Goal: Information Seeking & Learning: Learn about a topic

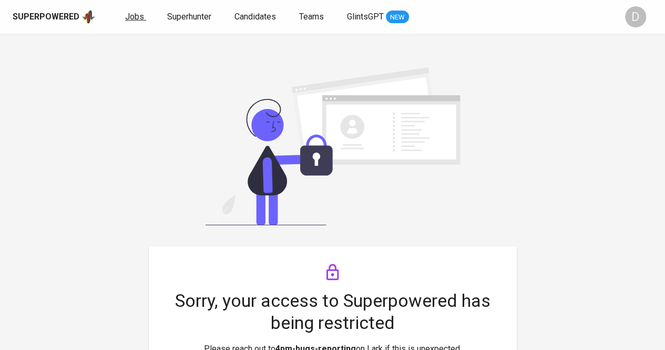
click at [137, 20] on span "Jobs" at bounding box center [134, 17] width 19 height 10
click at [309, 22] on link "Teams" at bounding box center [312, 17] width 27 height 13
click at [259, 15] on span "Candidates" at bounding box center [255, 17] width 42 height 10
click at [316, 9] on div "Superpowered Jobs Superhunter Candidates Teams GlintsGPT NEW" at bounding box center [316, 17] width 606 height 16
click at [320, 14] on span "Teams" at bounding box center [311, 17] width 25 height 10
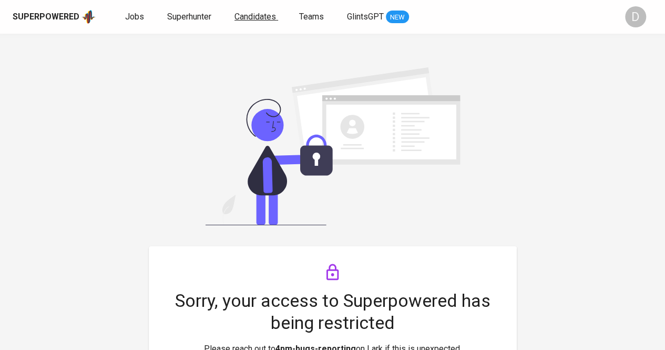
click at [258, 18] on span "Candidates" at bounding box center [255, 17] width 42 height 10
click at [196, 19] on span "Superhunter" at bounding box center [189, 17] width 44 height 10
click at [133, 18] on span "Jobs" at bounding box center [134, 17] width 19 height 10
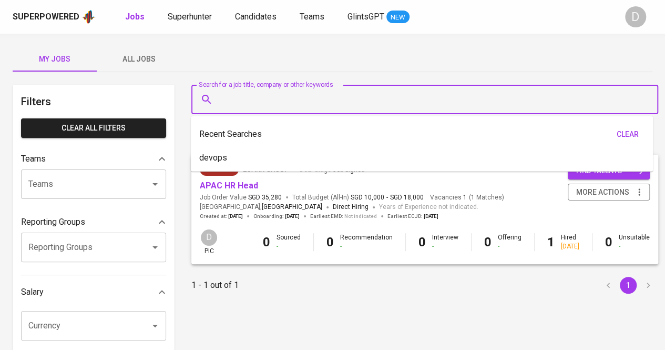
click at [294, 100] on input "Search for a job title, company or other keywords" at bounding box center [427, 99] width 420 height 20
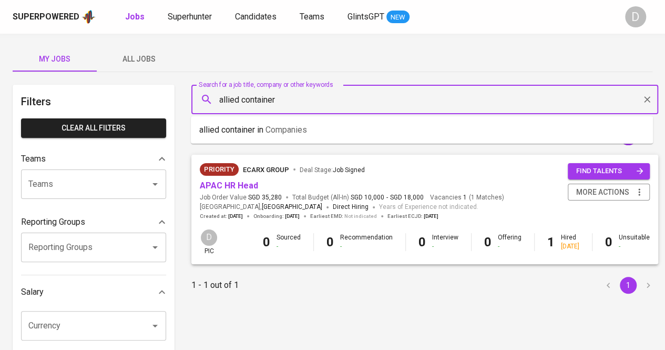
type input "allied container"
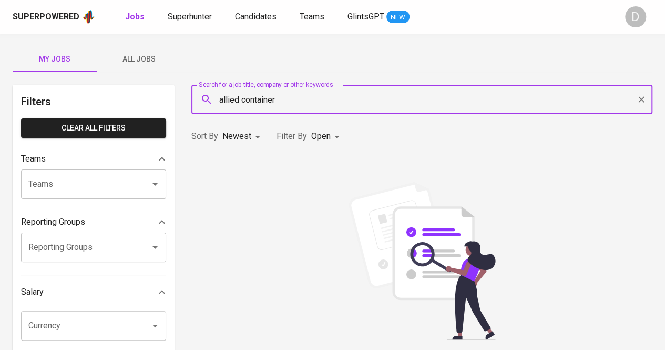
click at [420, 106] on input "allied container" at bounding box center [424, 99] width 415 height 20
click at [382, 129] on li "allied container in Companies" at bounding box center [421, 129] width 461 height 19
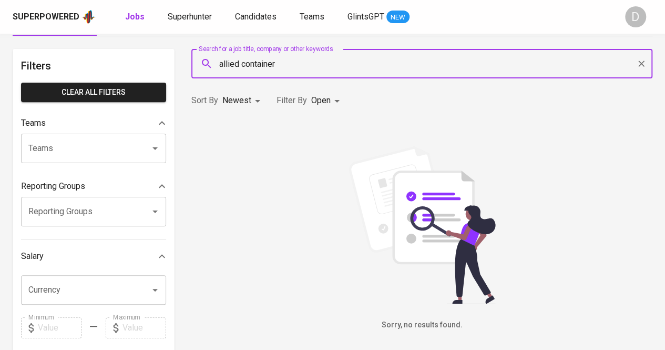
scroll to position [35, 0]
click at [369, 66] on input "allied container" at bounding box center [424, 64] width 415 height 20
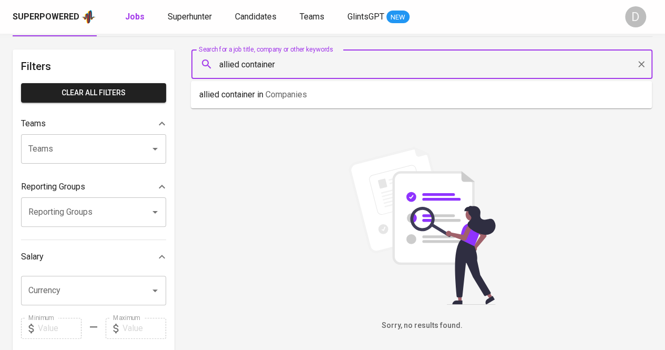
click at [369, 66] on input "allied container" at bounding box center [424, 64] width 415 height 20
click at [312, 214] on div "Sorry, no results found." at bounding box center [421, 239] width 461 height 184
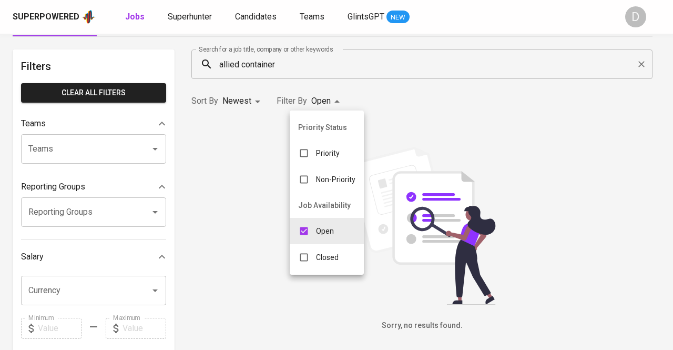
click at [337, 103] on body "Superpowered Jobs Superhunter Candidates Teams GlintsGPT NEW D My Jobs All Jobs…" at bounding box center [336, 323] width 673 height 717
click at [329, 258] on p "Closed" at bounding box center [327, 257] width 23 height 11
type input "OPEN,CLOSE"
checkbox input "true"
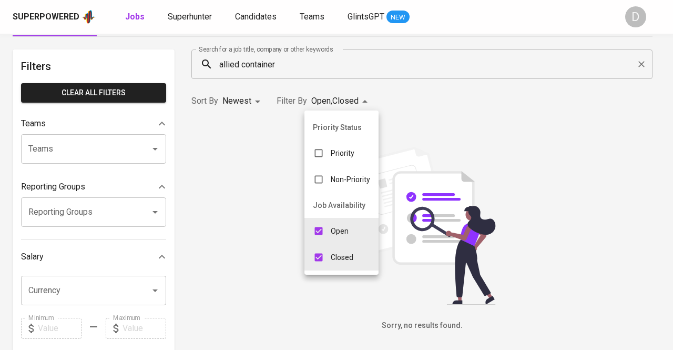
click at [493, 155] on div at bounding box center [336, 175] width 673 height 350
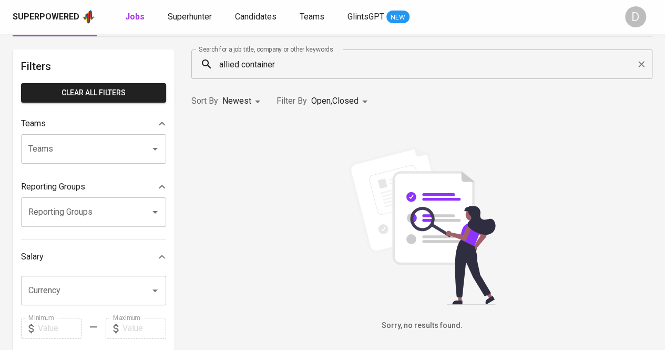
click at [263, 141] on div "Sorry, no results found." at bounding box center [422, 238] width 474 height 239
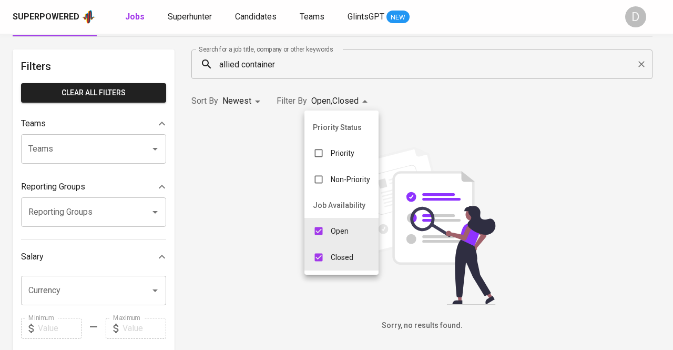
click at [360, 101] on body "Superpowered Jobs Superhunter Candidates Teams GlintsGPT NEW D My Jobs All Jobs…" at bounding box center [336, 323] width 673 height 717
click at [331, 256] on p "Closed" at bounding box center [342, 257] width 23 height 11
type input "OPEN"
checkbox input "false"
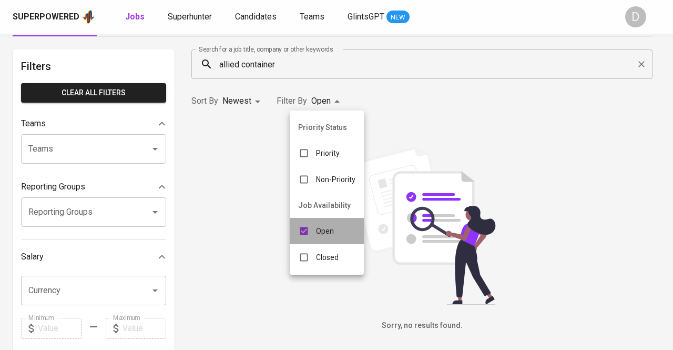
click at [330, 233] on p "Open" at bounding box center [325, 230] width 18 height 11
checkbox input "false"
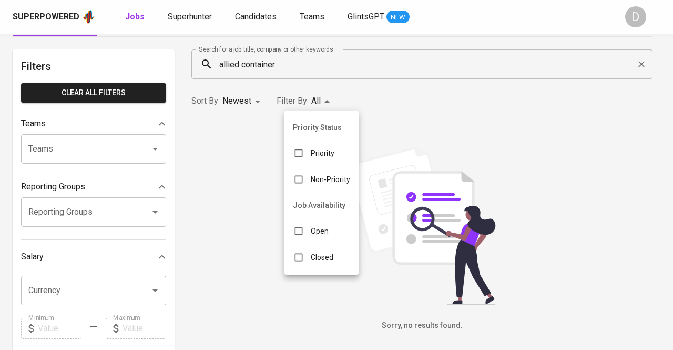
click at [357, 64] on div at bounding box center [336, 175] width 673 height 350
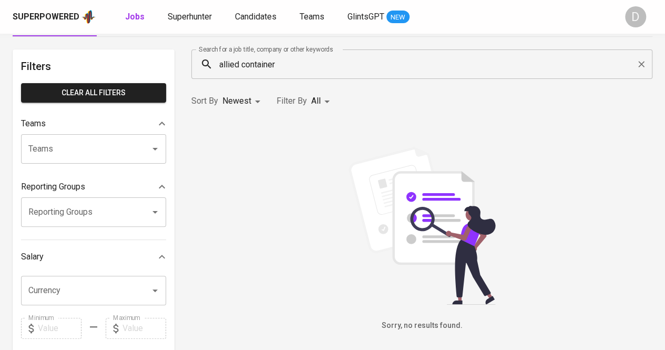
click at [357, 64] on div "Priority Status Priority Non-Priority Job Availability Open Closed" at bounding box center [332, 175] width 665 height 350
click at [357, 64] on input "allied container" at bounding box center [424, 64] width 415 height 20
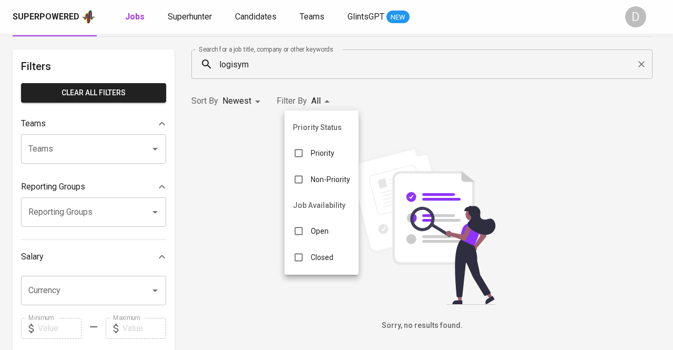
click at [329, 99] on body "Superpowered Jobs Superhunter Candidates Teams GlintsGPT NEW D My Jobs All Jobs…" at bounding box center [336, 323] width 673 height 717
click at [229, 142] on div at bounding box center [336, 175] width 673 height 350
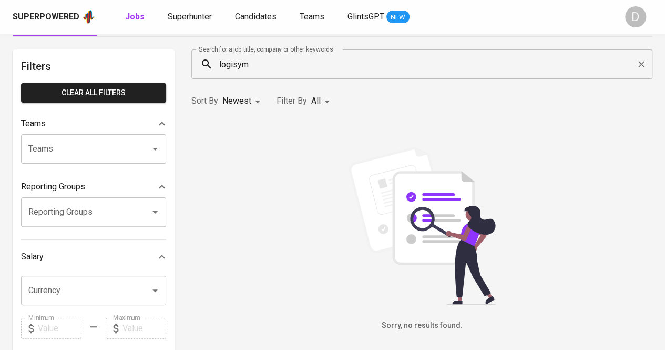
click at [294, 66] on input "logisym" at bounding box center [424, 64] width 415 height 20
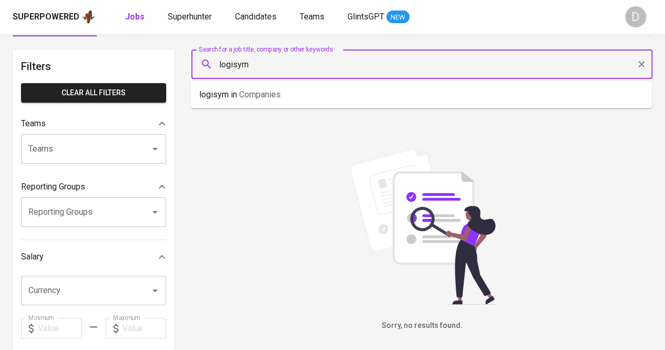
click at [294, 66] on input "logisym" at bounding box center [424, 64] width 415 height 20
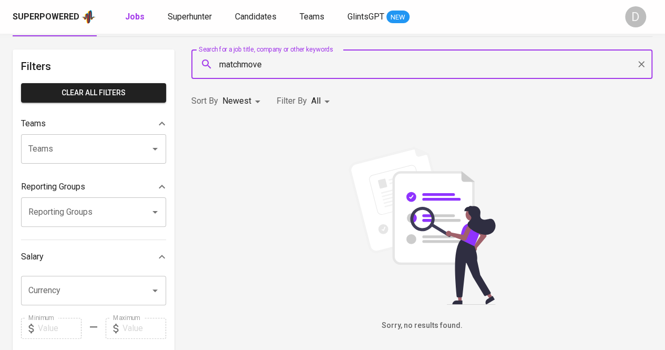
click at [294, 66] on input "matchmove" at bounding box center [424, 64] width 415 height 20
click at [279, 91] on span "Companies" at bounding box center [273, 94] width 42 height 10
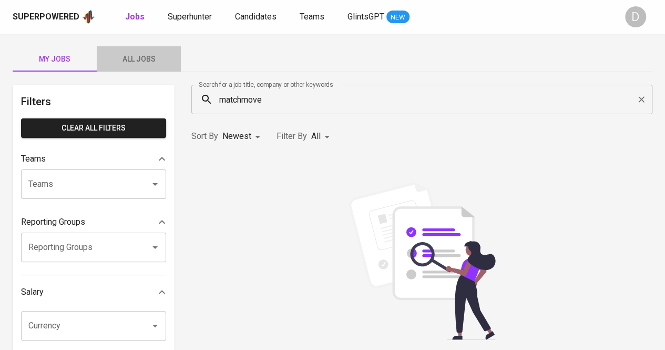
click at [141, 57] on span "All Jobs" at bounding box center [138, 59] width 71 height 13
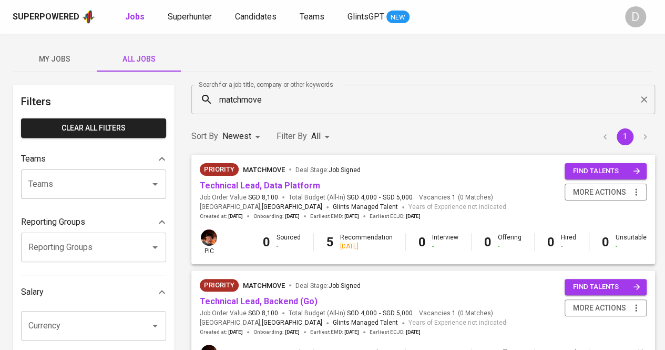
click at [274, 101] on input "matchmove" at bounding box center [425, 99] width 417 height 20
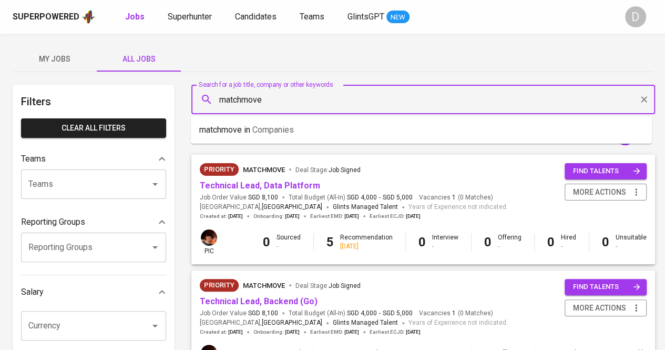
click at [274, 101] on input "matchmove" at bounding box center [425, 99] width 417 height 20
type input "allied container"
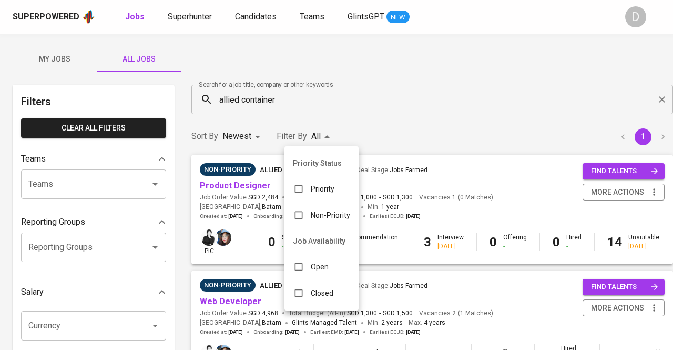
click at [314, 266] on p "Open" at bounding box center [320, 266] width 18 height 11
type input "OPEN"
checkbox input "true"
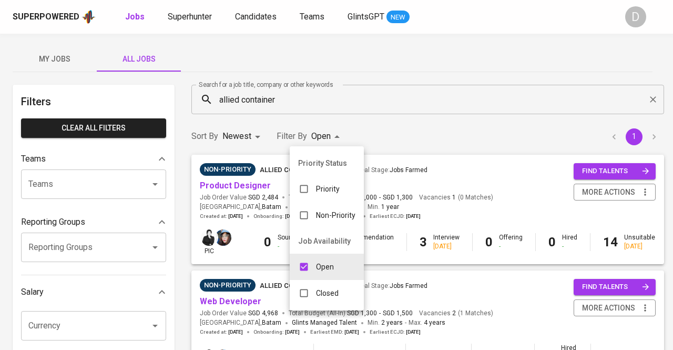
click at [450, 132] on div at bounding box center [336, 175] width 673 height 350
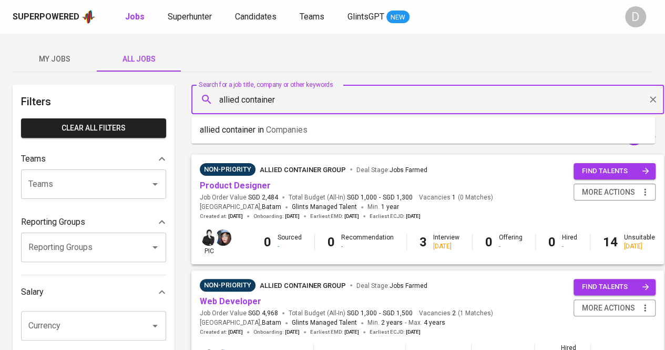
click at [285, 100] on input "allied container" at bounding box center [430, 99] width 426 height 20
type input "logisym"
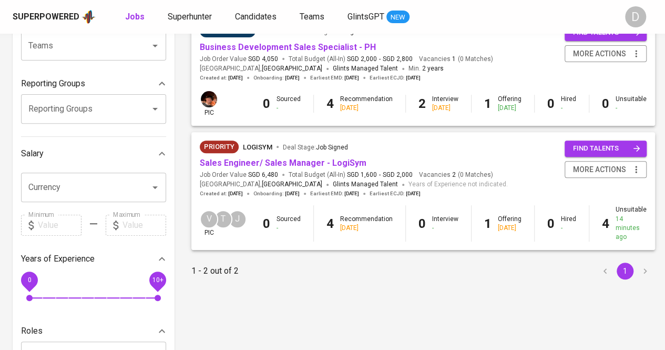
scroll to position [135, 0]
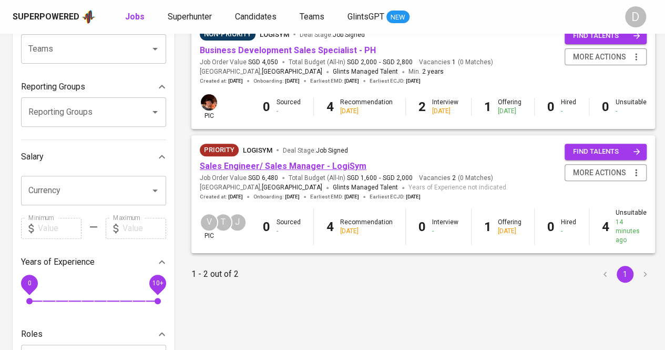
click at [293, 167] on link "Sales Engineer/ Sales Manager - LogiSym" at bounding box center [283, 166] width 167 height 10
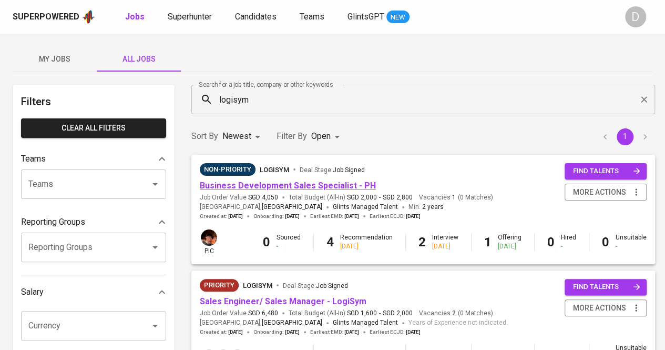
click at [312, 187] on link "Business Development Sales Specialist - PH" at bounding box center [288, 185] width 176 height 10
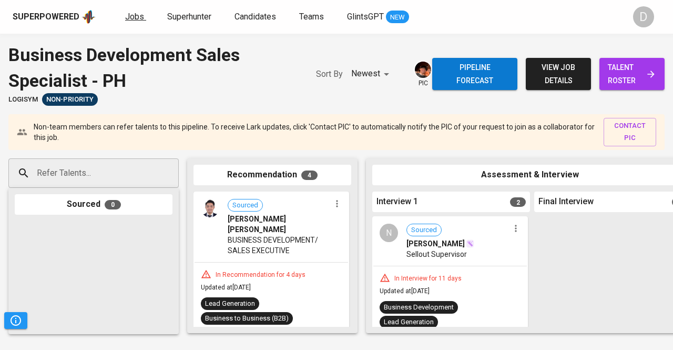
click at [136, 15] on span "Jobs" at bounding box center [134, 17] width 19 height 10
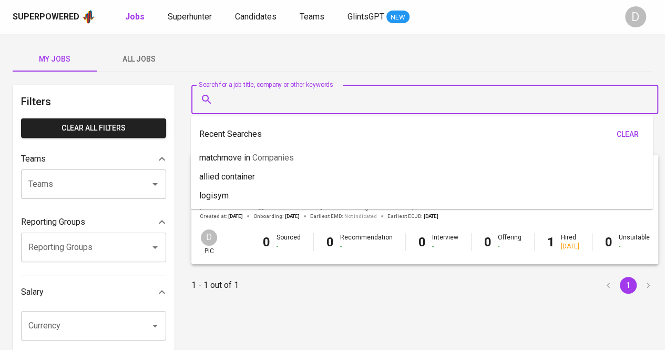
click at [268, 107] on input "Search for a job title, company or other keywords" at bounding box center [427, 99] width 420 height 20
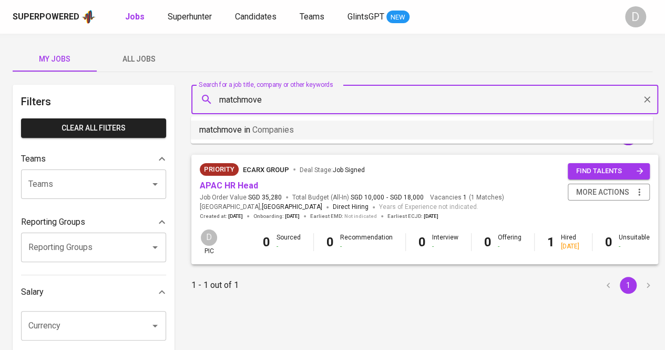
click at [272, 134] on span "Companies" at bounding box center [273, 130] width 42 height 10
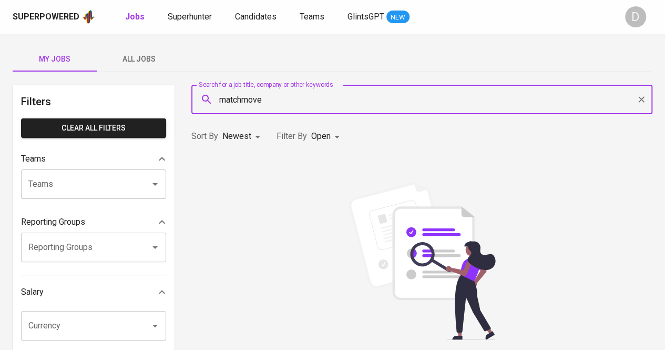
type input "matchmove"
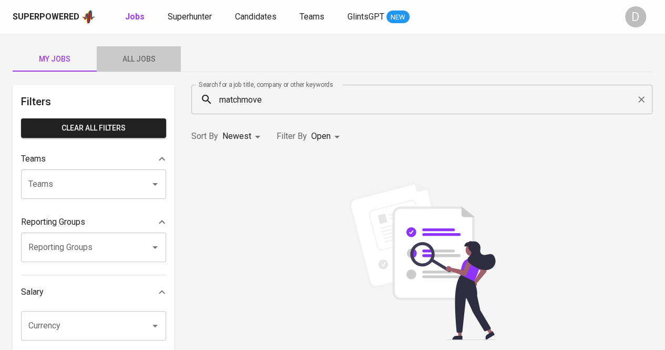
click at [153, 61] on span "All Jobs" at bounding box center [138, 59] width 71 height 13
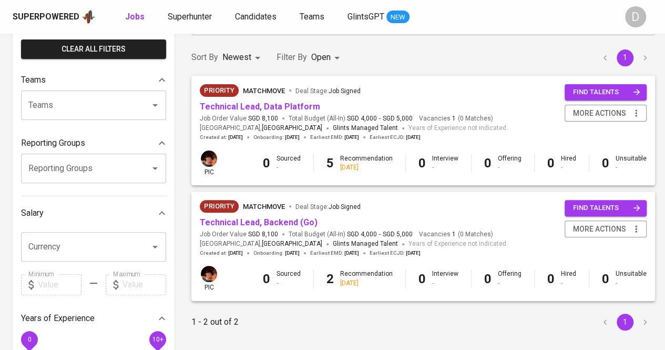
scroll to position [37, 0]
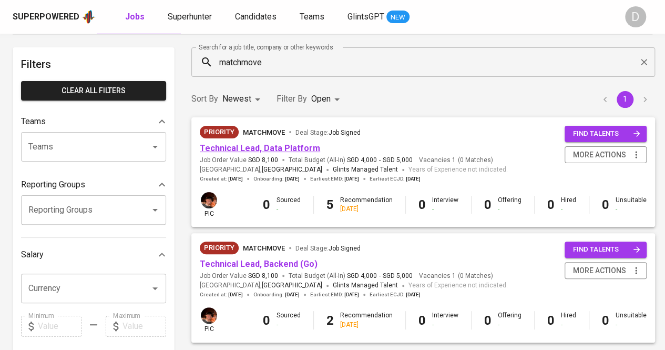
click at [292, 148] on link "Technical Lead, Data Platform" at bounding box center [260, 148] width 120 height 10
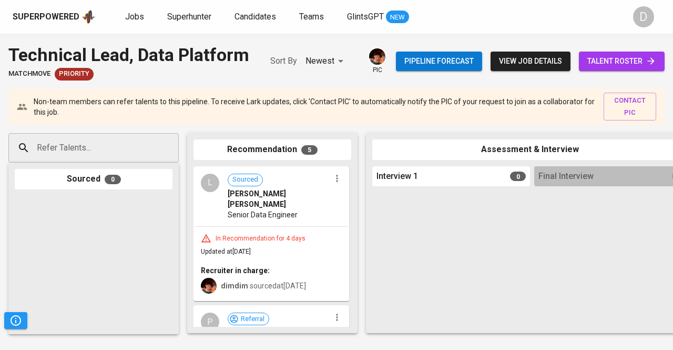
click at [636, 59] on span "talent roster" at bounding box center [621, 61] width 69 height 13
click at [638, 63] on span "talent roster" at bounding box center [621, 61] width 69 height 13
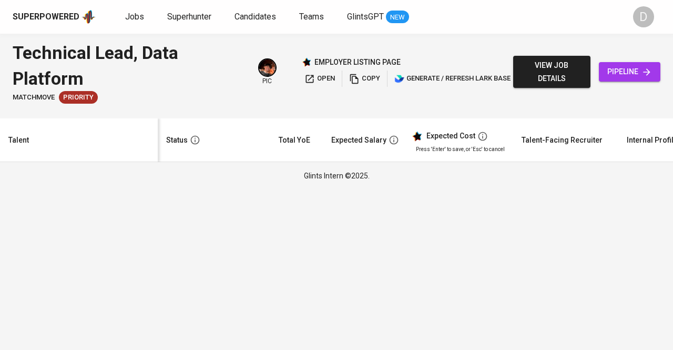
click at [316, 76] on span "open" at bounding box center [319, 79] width 30 height 12
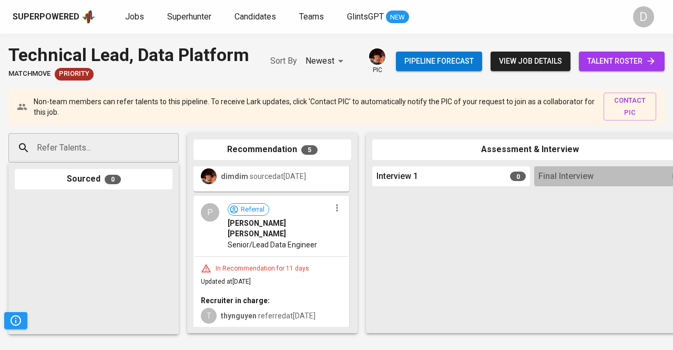
scroll to position [514, 0]
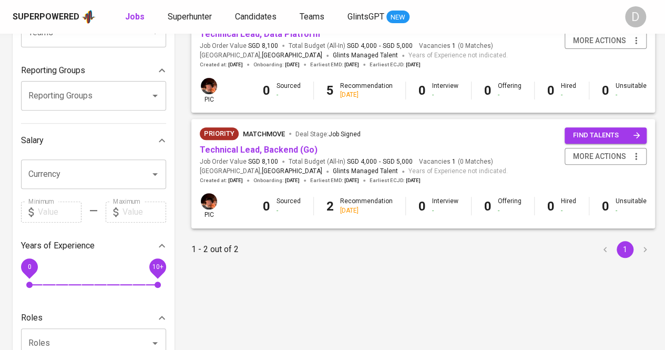
scroll to position [153, 0]
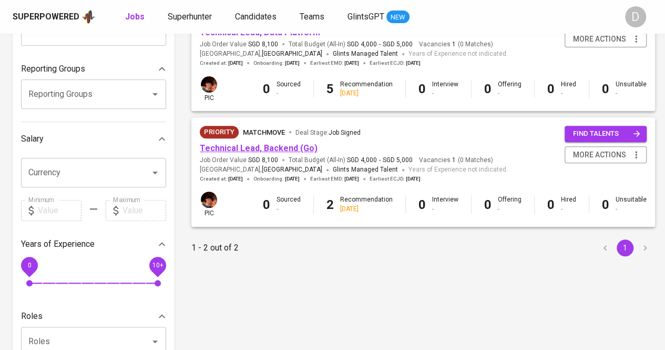
click at [274, 146] on link "Technical Lead, Backend (Go)" at bounding box center [259, 148] width 118 height 10
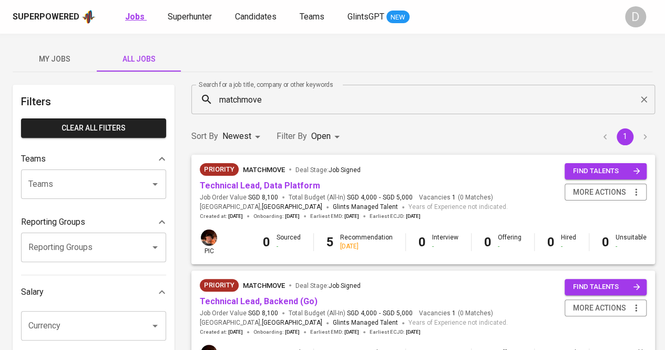
click at [131, 20] on b "Jobs" at bounding box center [134, 17] width 19 height 10
type input "OPEN"
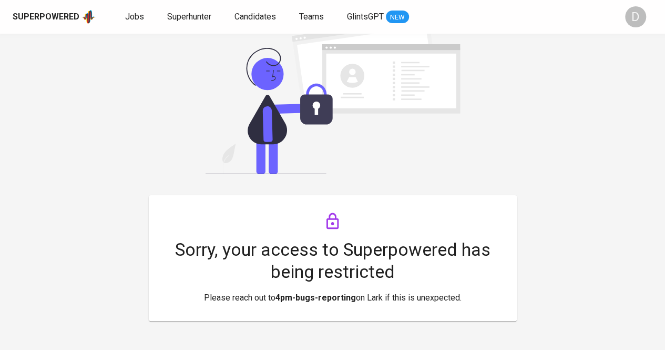
scroll to position [50, 0]
